Goal: Task Accomplishment & Management: Use online tool/utility

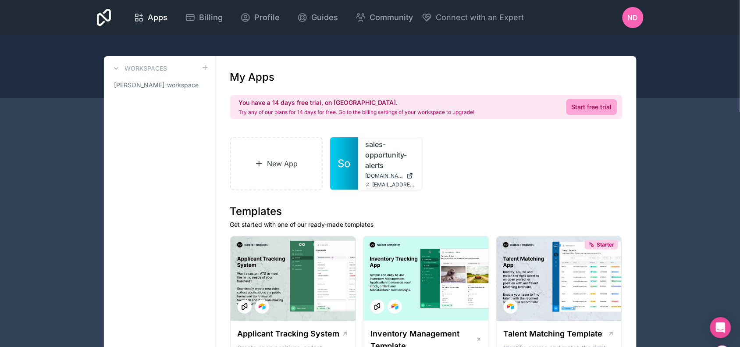
click at [589, 109] on link "Start free trial" at bounding box center [592, 107] width 51 height 16
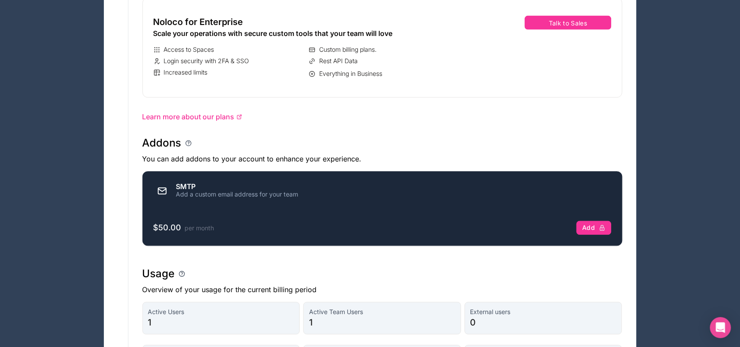
scroll to position [329, 0]
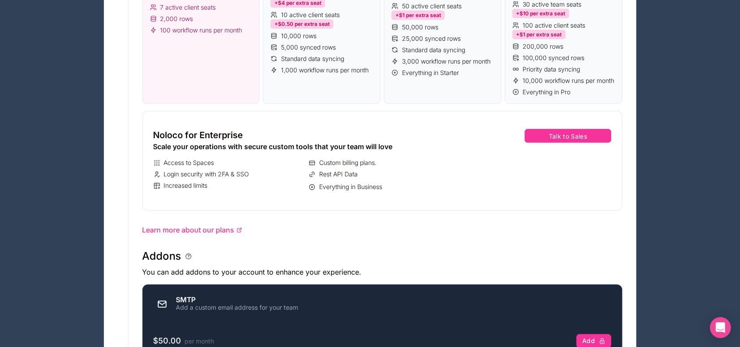
click at [438, 165] on div "Noloco for Enterprise Scale your operations with secure custom tools that your …" at bounding box center [306, 161] width 321 height 92
drag, startPoint x: 437, startPoint y: 165, endPoint x: 402, endPoint y: 163, distance: 35.6
click at [400, 163] on div "Noloco for Enterprise Scale your operations with secure custom tools that your …" at bounding box center [306, 161] width 321 height 92
click at [428, 168] on div "Custom billing plans." at bounding box center [385, 163] width 152 height 9
click at [467, 180] on div "Noloco for Enterprise Scale your operations with secure custom tools that your …" at bounding box center [306, 161] width 321 height 92
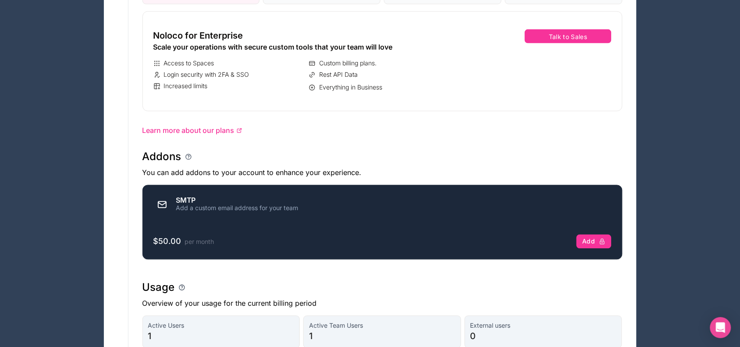
scroll to position [439, 0]
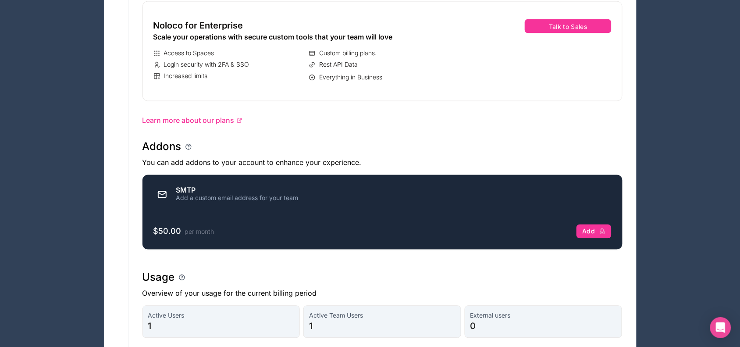
click at [428, 79] on div "Access to Spaces Custom billing plans. Login security with 2FA & SSO Rest API D…" at bounding box center [306, 66] width 307 height 34
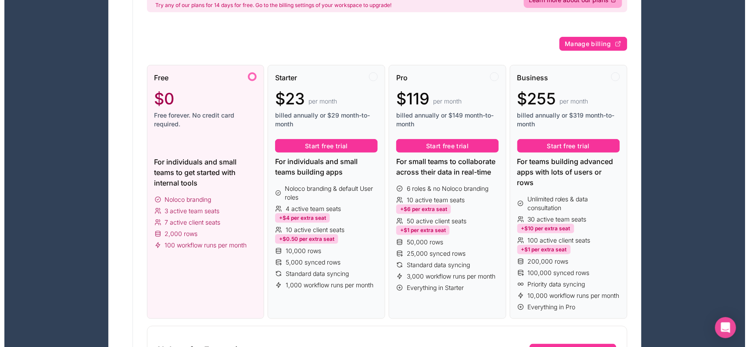
scroll to position [110, 0]
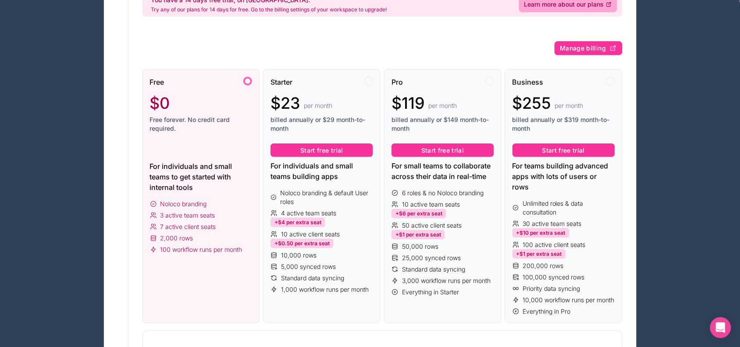
click at [327, 152] on button "Start free trial" at bounding box center [322, 150] width 103 height 14
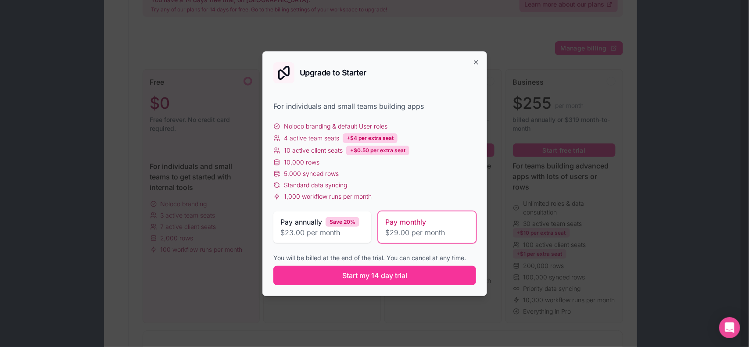
click at [400, 282] on button "Start my 14 day trial" at bounding box center [374, 275] width 203 height 19
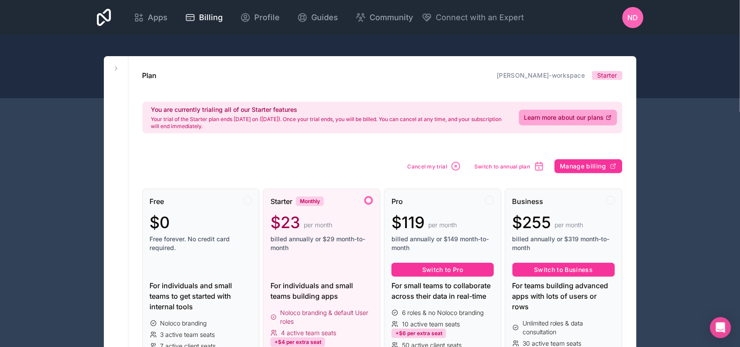
drag, startPoint x: 159, startPoint y: 20, endPoint x: 180, endPoint y: 25, distance: 21.8
click at [159, 20] on span "Apps" at bounding box center [158, 17] width 20 height 12
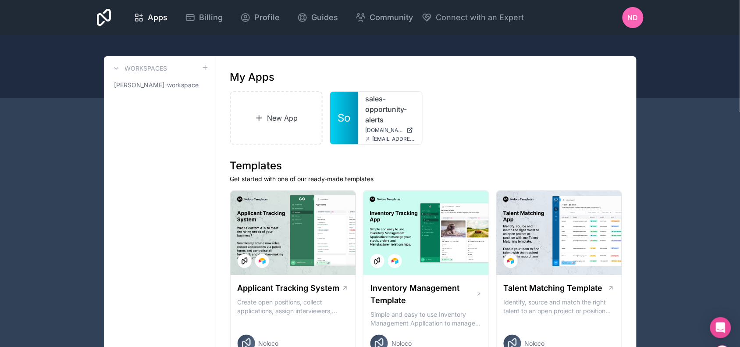
click at [285, 107] on link "New App" at bounding box center [276, 118] width 93 height 54
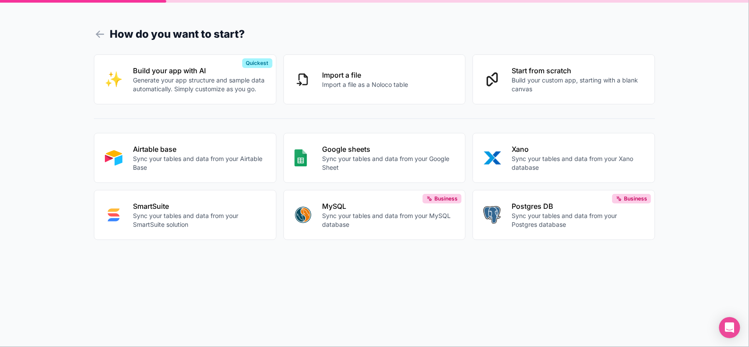
click at [177, 156] on p "Sync your tables and data from your Airtable Base" at bounding box center [199, 163] width 132 height 18
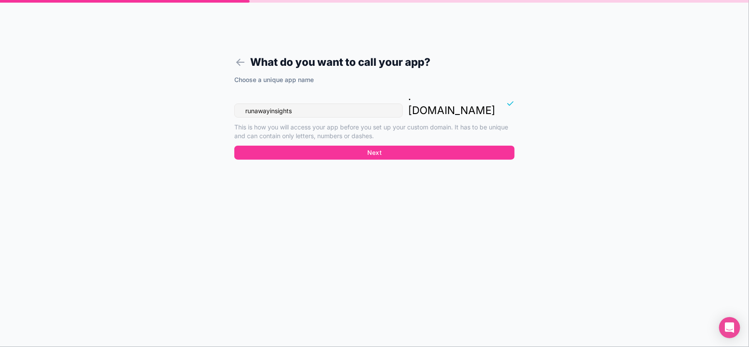
click at [347, 103] on input "runawayinsights" at bounding box center [318, 110] width 168 height 14
drag, startPoint x: 346, startPoint y: 99, endPoint x: 41, endPoint y: 99, distance: 304.8
click at [41, 99] on div "What do you want to call your app? Choose a unique app name runawayinsights . n…" at bounding box center [374, 173] width 749 height 347
click at [305, 103] on input "runawayinsights" at bounding box center [318, 110] width 168 height 14
drag, startPoint x: 317, startPoint y: 93, endPoint x: 0, endPoint y: 97, distance: 316.7
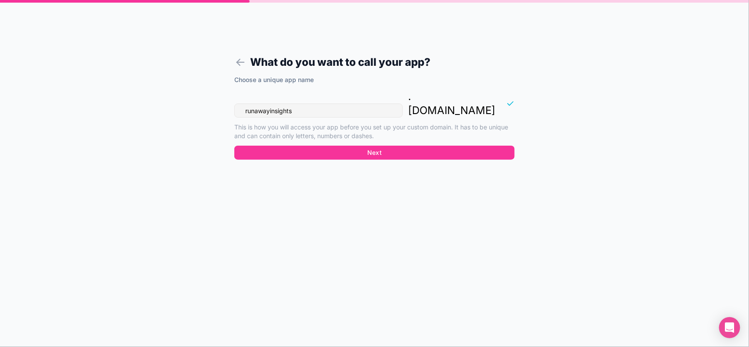
click at [0, 97] on div "What do you want to call your app? Choose a unique app name runawayinsights . n…" at bounding box center [374, 173] width 749 height 347
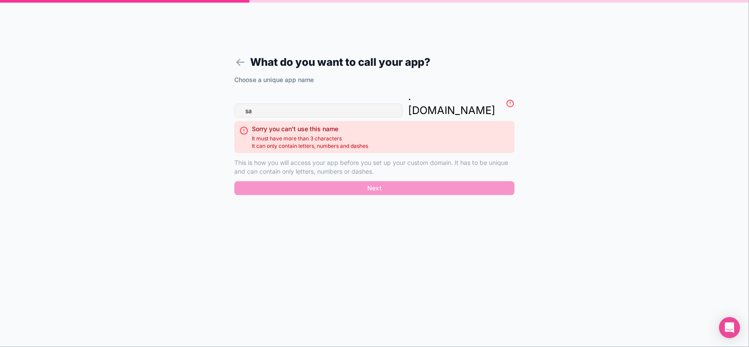
type input "s"
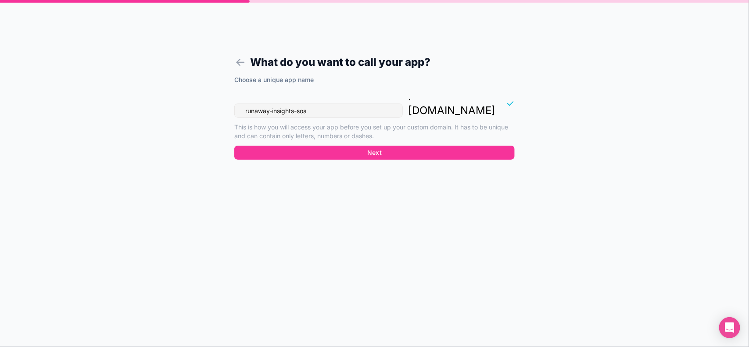
drag, startPoint x: 318, startPoint y: 92, endPoint x: 3, endPoint y: 75, distance: 315.8
click at [0, 75] on div "What do you want to call your app? Choose a unique app name runaway-insights-so…" at bounding box center [374, 173] width 749 height 347
type input "runaway-insights-soa"
click at [362, 123] on p "This is how you will access your app before you set up your custom domain. It h…" at bounding box center [374, 132] width 280 height 18
click at [387, 146] on button "Next" at bounding box center [374, 153] width 280 height 14
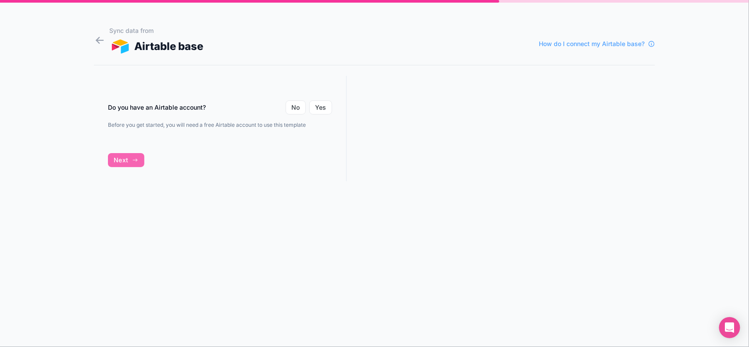
click at [187, 123] on p "Before you get started, you will need a free Airtable account to use this templ…" at bounding box center [220, 124] width 224 height 7
drag, startPoint x: 165, startPoint y: 139, endPoint x: 181, endPoint y: 136, distance: 15.6
click at [165, 138] on div "Do you have an Airtable account? No Yes Before you get started, you will need a…" at bounding box center [220, 114] width 224 height 49
click at [247, 126] on p "Before you get started, you will need a free Airtable account to use this templ…" at bounding box center [220, 124] width 224 height 7
click at [272, 123] on p "Before you get started, you will need a free Airtable account to use this templ…" at bounding box center [220, 124] width 224 height 7
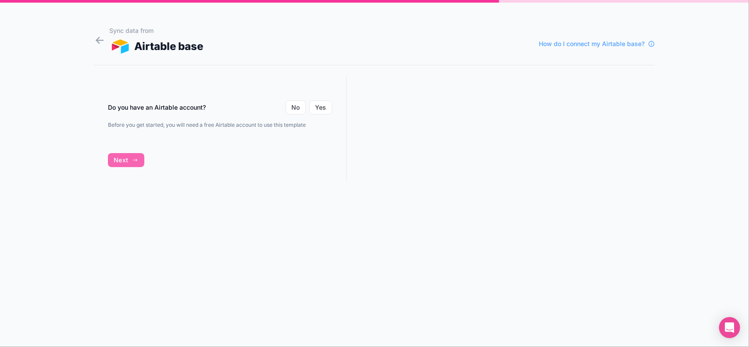
click at [132, 160] on div "Do you have an Airtable account? No Yes Before you get started, you will need a…" at bounding box center [220, 136] width 253 height 121
click at [301, 125] on p "Before you get started, you will need a free Airtable account to use this templ…" at bounding box center [220, 124] width 224 height 7
click at [309, 125] on p "Before you get started, you will need a free Airtable account to use this templ…" at bounding box center [220, 124] width 224 height 7
click at [311, 125] on p "Before you get started, you will need a free Airtable account to use this templ…" at bounding box center [220, 124] width 224 height 7
click at [318, 110] on button "Yes" at bounding box center [320, 107] width 23 height 14
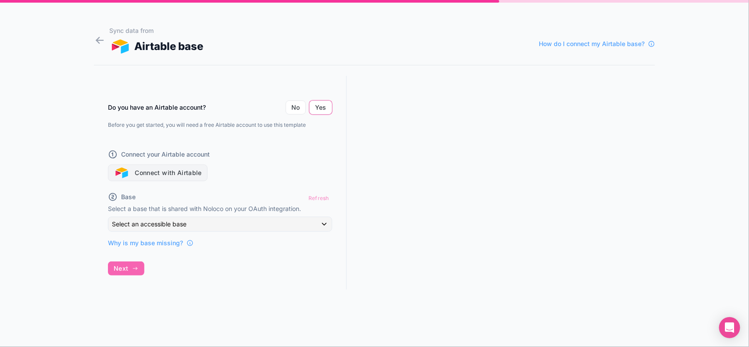
click at [158, 171] on button "Connect with Airtable" at bounding box center [158, 172] width 100 height 17
click at [230, 273] on div "Do you have an Airtable account? No Yes Before you get started, you will need a…" at bounding box center [220, 191] width 253 height 230
click at [128, 172] on img "button" at bounding box center [122, 173] width 16 height 11
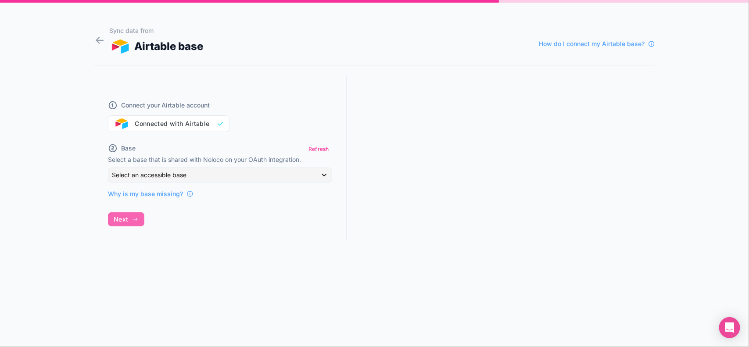
click at [139, 221] on div "Connect your Airtable account Connected with Airtable Base Refresh Select a bas…" at bounding box center [220, 166] width 253 height 181
drag, startPoint x: 58, startPoint y: 176, endPoint x: 67, endPoint y: 176, distance: 8.8
click at [58, 176] on div "Sync data from Airtable base How do I connect my Airtable base? Connect your Ai…" at bounding box center [374, 173] width 749 height 347
click at [71, 176] on div "Sync data from Airtable base How do I connect my Airtable base? Connect your Ai…" at bounding box center [374, 173] width 749 height 347
drag, startPoint x: 89, startPoint y: 176, endPoint x: 157, endPoint y: 181, distance: 67.7
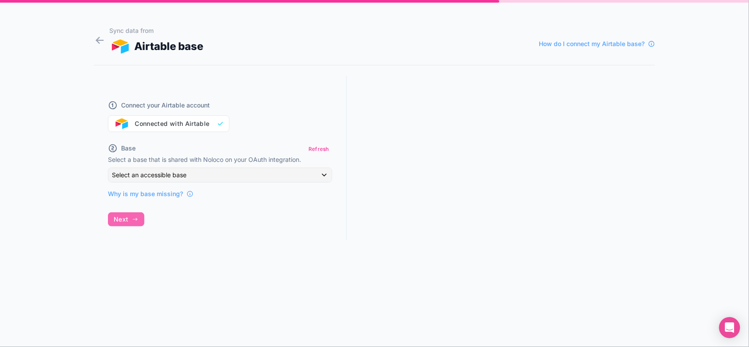
click at [90, 176] on div "Sync data from Airtable base How do I connect my Airtable base? Connect your Ai…" at bounding box center [374, 173] width 749 height 347
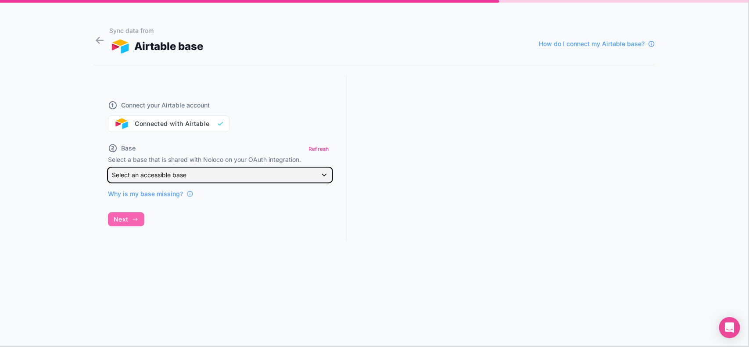
click at [171, 181] on div "Select an accessible base" at bounding box center [219, 175] width 223 height 14
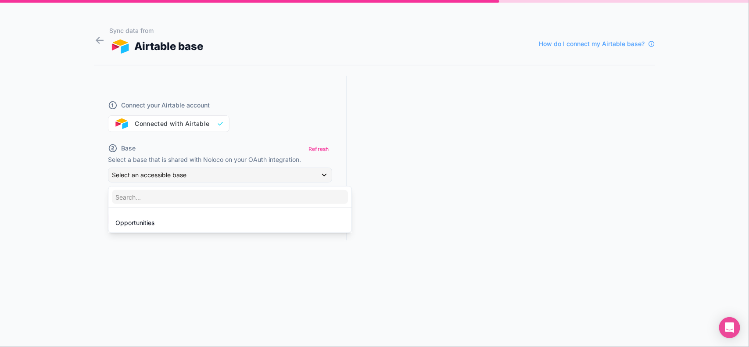
click at [136, 225] on span "Opportunities" at bounding box center [134, 223] width 39 height 11
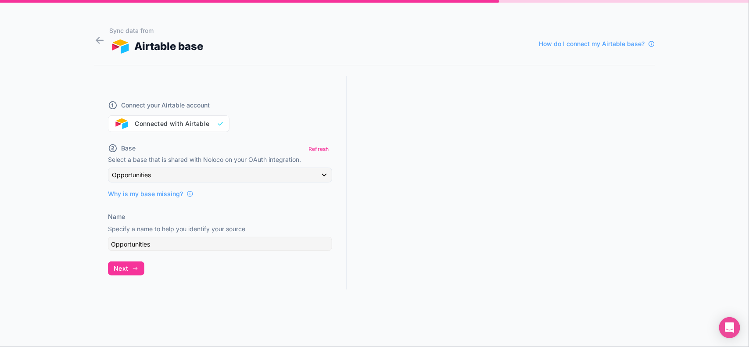
click at [47, 148] on div "Sync data from Airtable base How do I connect my Airtable base? Connect your Ai…" at bounding box center [374, 173] width 749 height 347
click at [180, 125] on div "Connect your Airtable account Connected with Airtable" at bounding box center [220, 111] width 224 height 42
click at [61, 139] on div "Sync data from Airtable base How do I connect my Airtable base? Connect your Ai…" at bounding box center [374, 173] width 749 height 347
click at [73, 167] on div "Sync data from Airtable base How do I connect my Airtable base? Connect your Ai…" at bounding box center [374, 173] width 749 height 347
drag, startPoint x: 75, startPoint y: 167, endPoint x: 110, endPoint y: 203, distance: 50.5
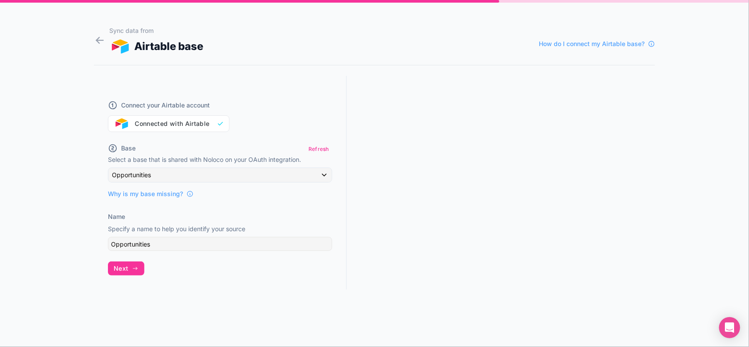
click at [75, 167] on div "Sync data from Airtable base How do I connect my Airtable base? Connect your Ai…" at bounding box center [374, 173] width 749 height 347
click at [73, 205] on div "Sync data from Airtable base How do I connect my Airtable base? Connect your Ai…" at bounding box center [374, 173] width 749 height 347
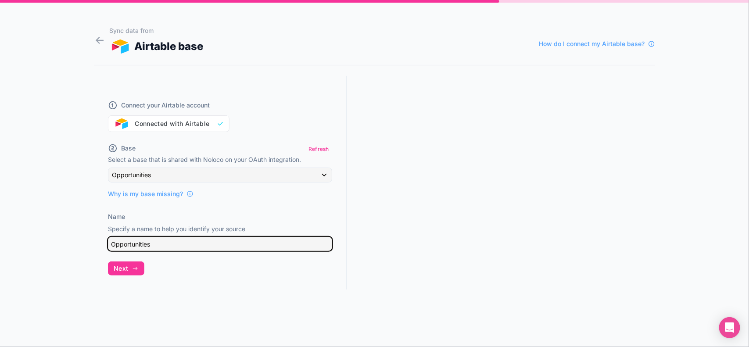
click at [154, 242] on input "Opportunities" at bounding box center [220, 244] width 224 height 14
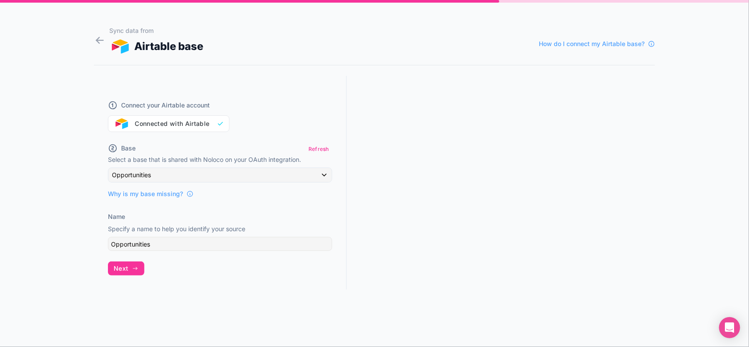
click at [64, 200] on div "Sync data from Airtable base How do I connect my Airtable base? Connect your Ai…" at bounding box center [374, 173] width 749 height 347
click at [82, 217] on div "Sync data from Airtable base How do I connect my Airtable base? Connect your Ai…" at bounding box center [374, 173] width 749 height 347
drag, startPoint x: 86, startPoint y: 217, endPoint x: 88, endPoint y: 213, distance: 4.6
click at [86, 216] on div "Sync data from Airtable base How do I connect my Airtable base? Connect your Ai…" at bounding box center [374, 173] width 749 height 347
drag, startPoint x: 88, startPoint y: 210, endPoint x: 105, endPoint y: 185, distance: 29.9
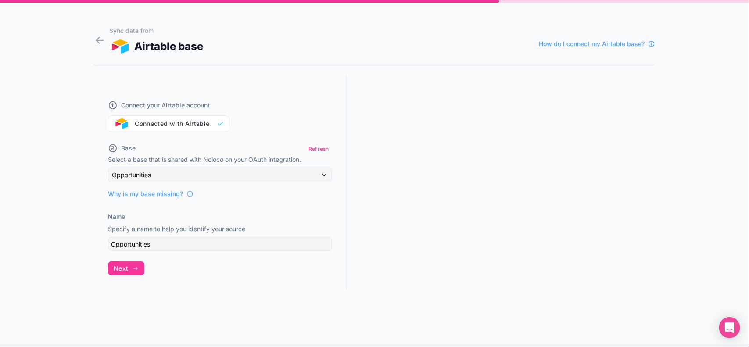
click at [88, 207] on div "Sync data from Airtable base How do I connect my Airtable base? Connect your Ai…" at bounding box center [374, 173] width 749 height 347
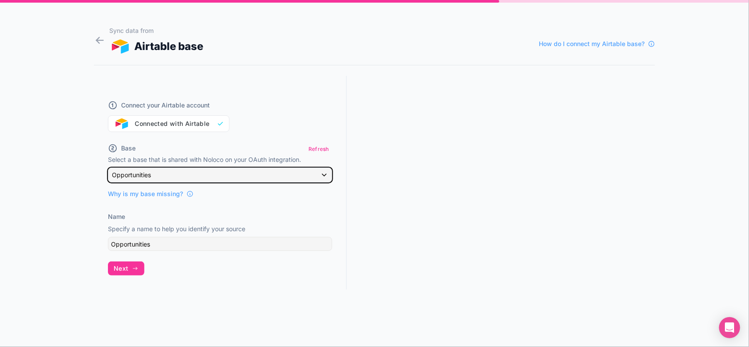
click at [136, 179] on span "Opportunities" at bounding box center [131, 175] width 39 height 9
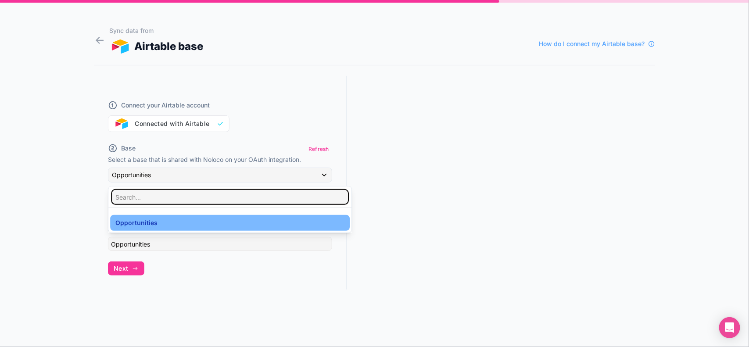
click at [136, 199] on input "text" at bounding box center [230, 197] width 236 height 14
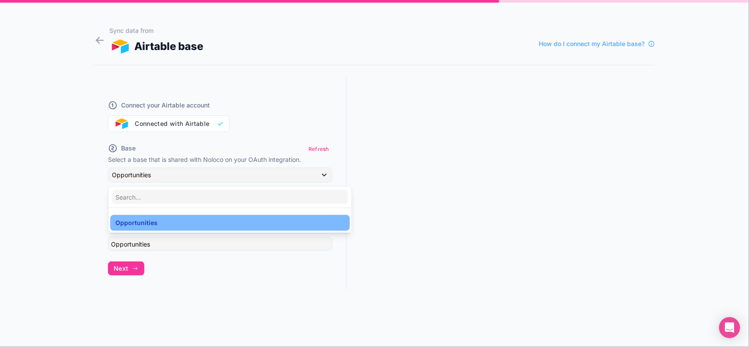
click at [152, 224] on span "Opportunities" at bounding box center [136, 223] width 42 height 11
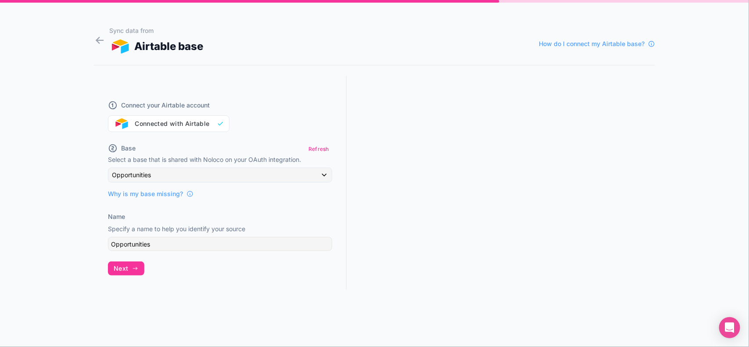
click at [81, 181] on div "Sync data from Airtable base How do I connect my Airtable base? Connect your Ai…" at bounding box center [374, 173] width 749 height 347
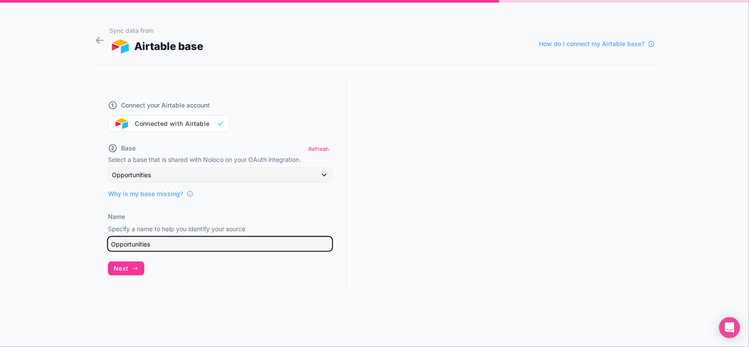
click at [160, 244] on input "Opportunities" at bounding box center [220, 244] width 224 height 14
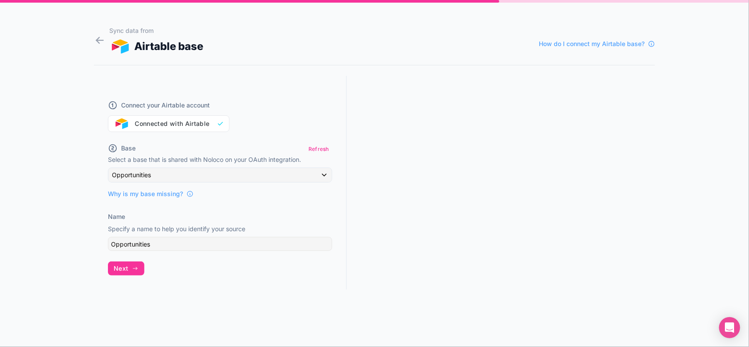
drag, startPoint x: 379, startPoint y: 193, endPoint x: 392, endPoint y: 194, distance: 12.3
click at [380, 193] on div at bounding box center [500, 191] width 308 height 230
click at [125, 266] on span "Next" at bounding box center [121, 268] width 14 height 8
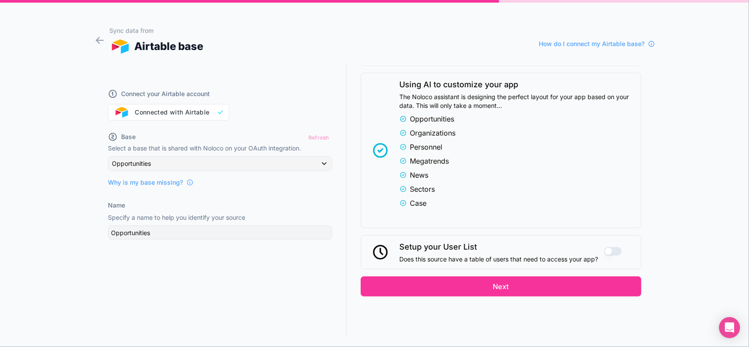
scroll to position [16, 0]
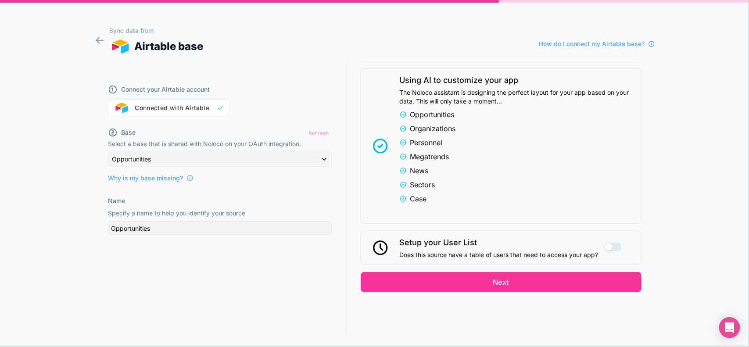
click at [569, 254] on span "Does this source have a table of users that need to access your app?" at bounding box center [499, 254] width 199 height 9
drag, startPoint x: 564, startPoint y: 253, endPoint x: 522, endPoint y: 255, distance: 42.1
click at [563, 253] on span "Does this source have a table of users that need to access your app?" at bounding box center [499, 254] width 199 height 9
drag, startPoint x: 521, startPoint y: 255, endPoint x: 535, endPoint y: 255, distance: 14.5
click at [522, 255] on span "Does this source have a table of users that need to access your app?" at bounding box center [499, 254] width 199 height 9
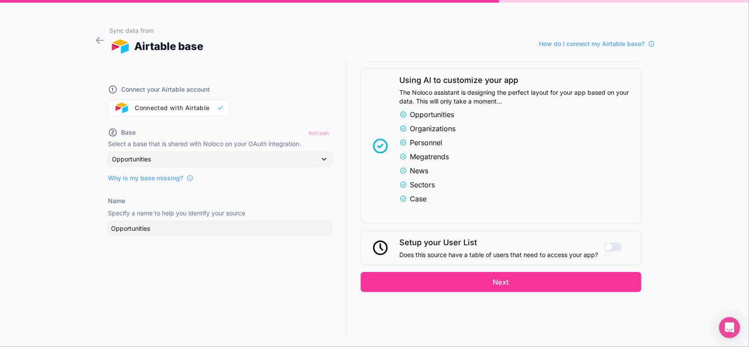
click at [536, 255] on span "Does this source have a table of users that need to access your app?" at bounding box center [499, 254] width 199 height 9
click at [545, 255] on span "Does this source have a table of users that need to access your app?" at bounding box center [499, 254] width 199 height 9
click at [548, 255] on span "Does this source have a table of users that need to access your app?" at bounding box center [499, 254] width 199 height 9
click at [604, 246] on button "Use setting" at bounding box center [613, 247] width 18 height 9
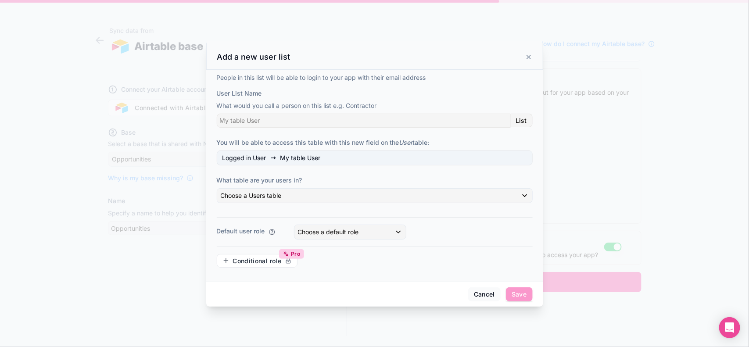
click at [301, 159] on span "My table User" at bounding box center [300, 157] width 40 height 9
click at [478, 293] on button "Cancel" at bounding box center [484, 294] width 32 height 14
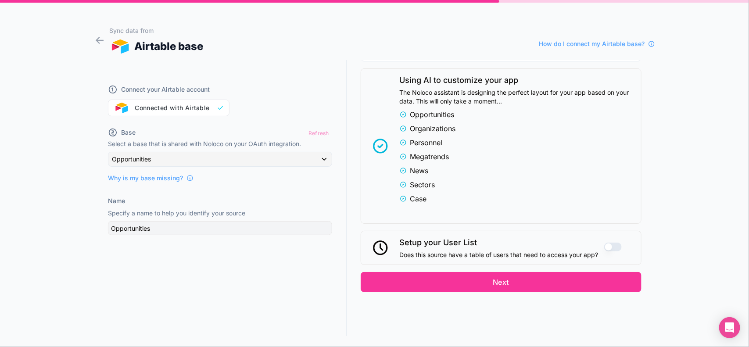
click at [505, 285] on button "Next" at bounding box center [500, 282] width 281 height 20
